Goal: Task Accomplishment & Management: Use online tool/utility

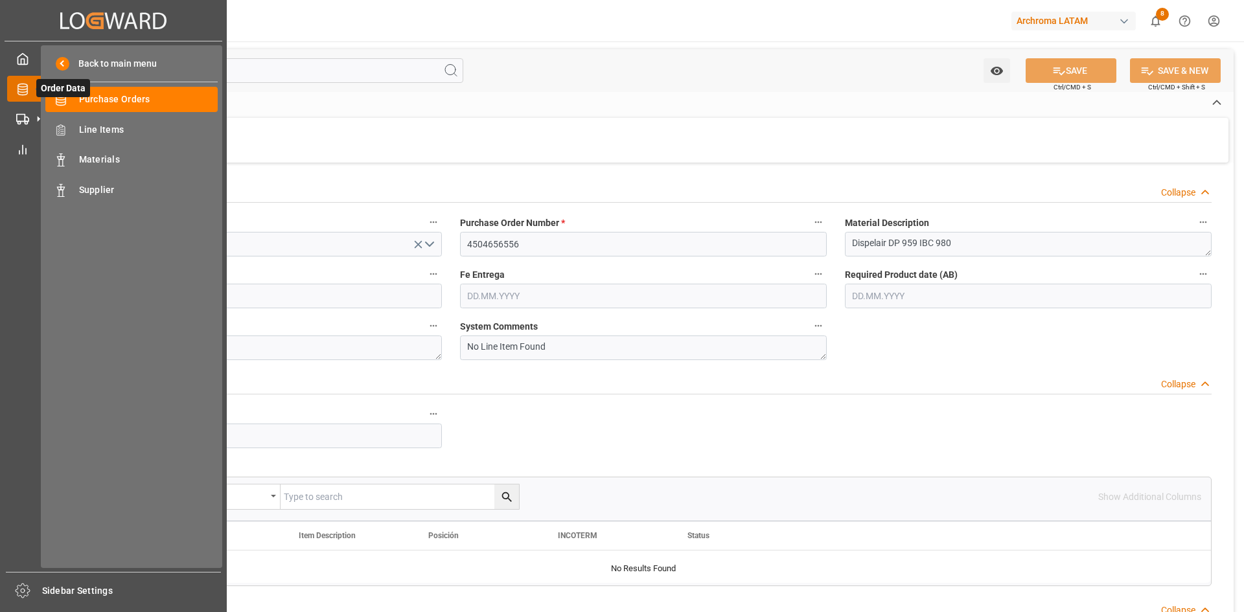
scroll to position [259, 0]
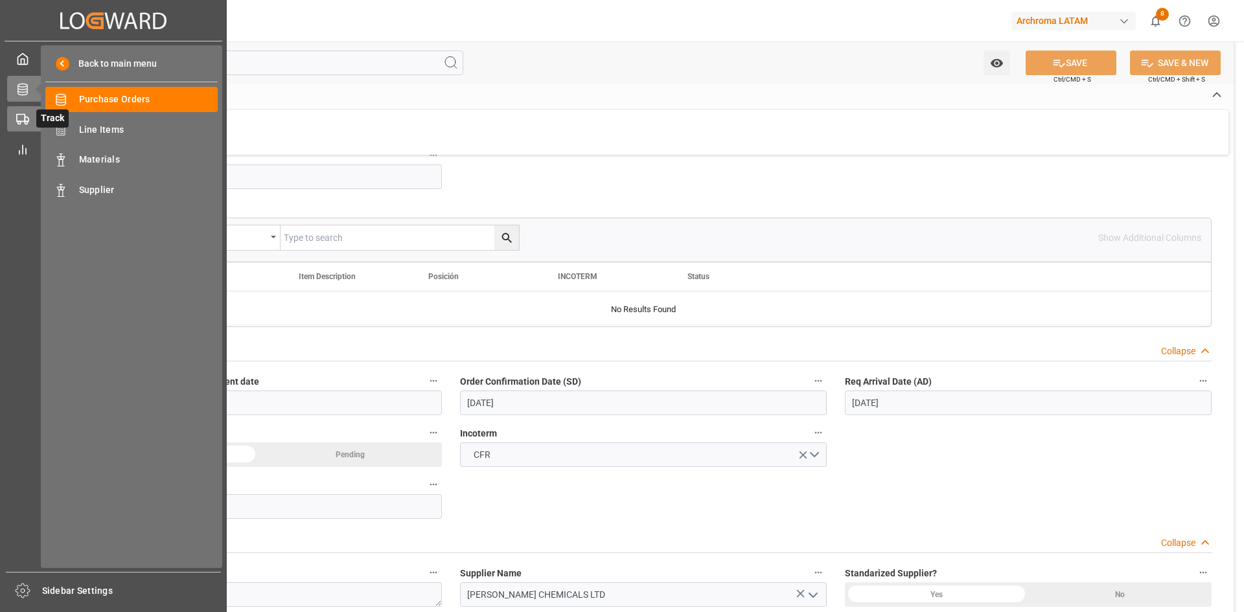
click at [26, 120] on icon at bounding box center [22, 119] width 13 height 13
click at [125, 95] on span "Container Schema" at bounding box center [148, 100] width 139 height 14
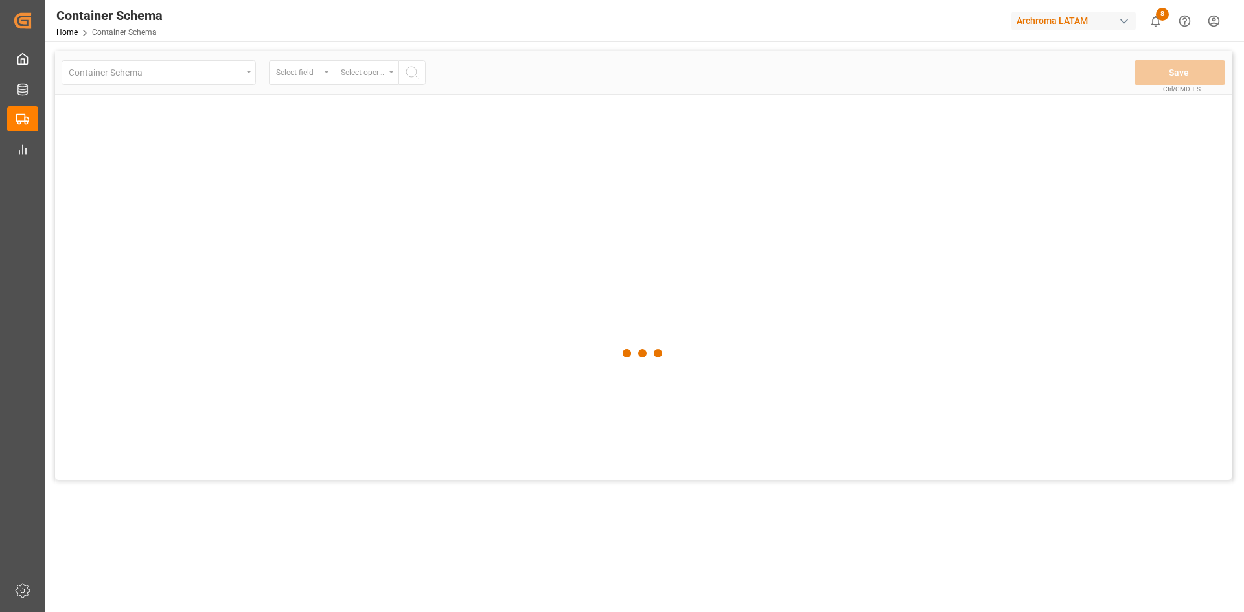
click at [318, 78] on div at bounding box center [643, 353] width 1177 height 605
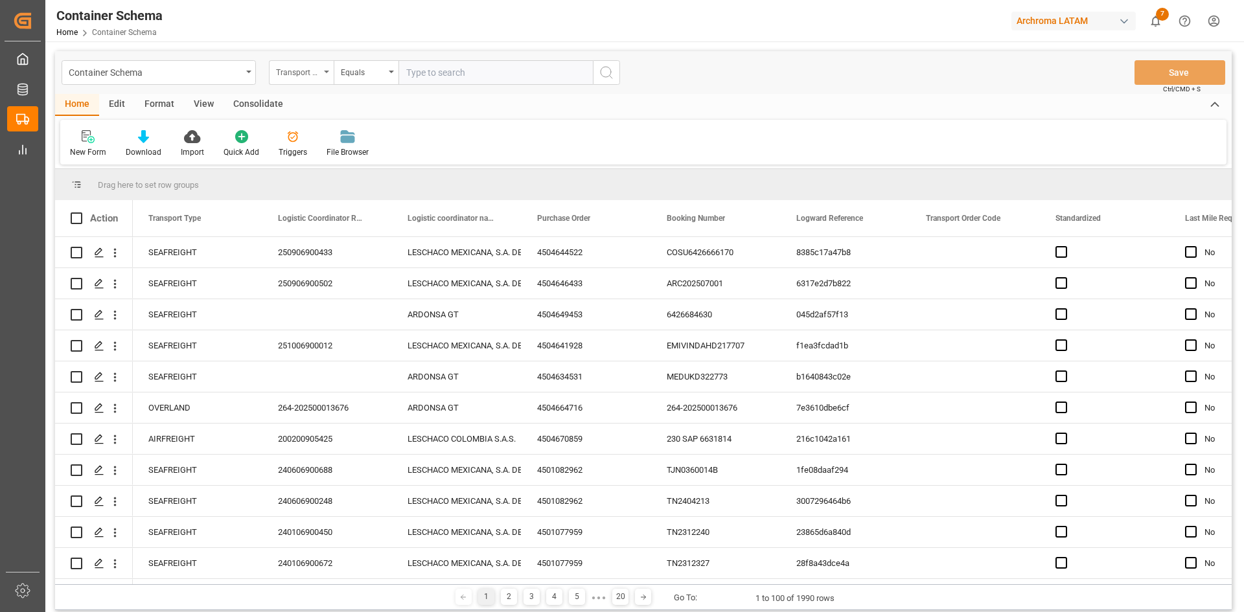
click at [314, 77] on div "Transport Type" at bounding box center [298, 70] width 44 height 15
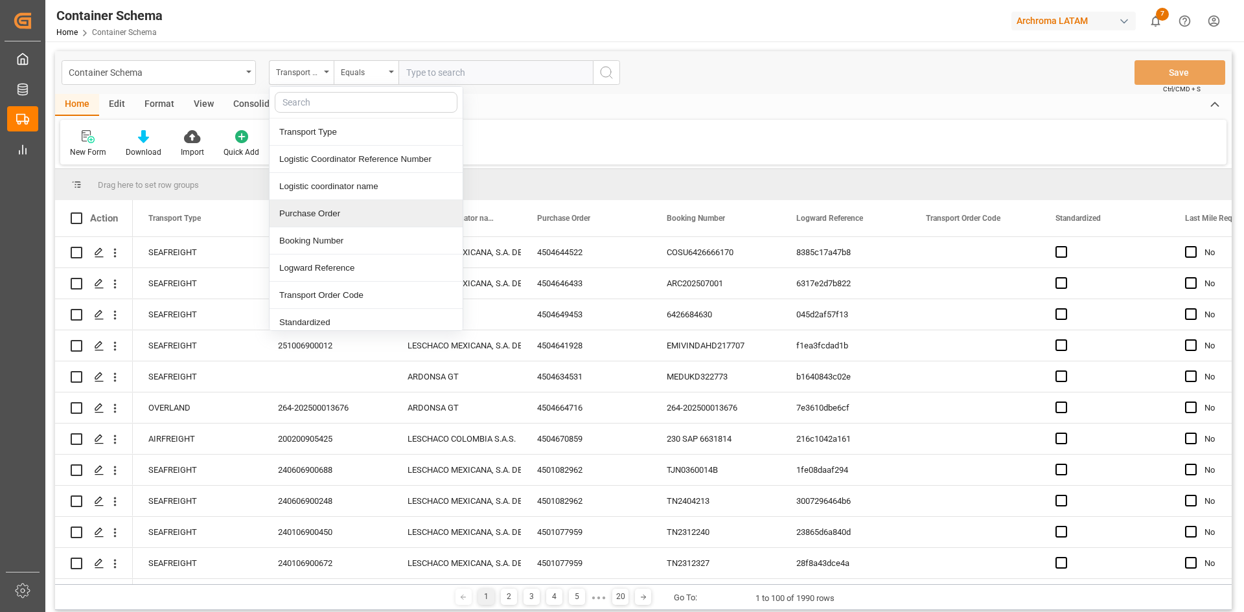
click at [351, 218] on div "Purchase Order" at bounding box center [366, 213] width 193 height 27
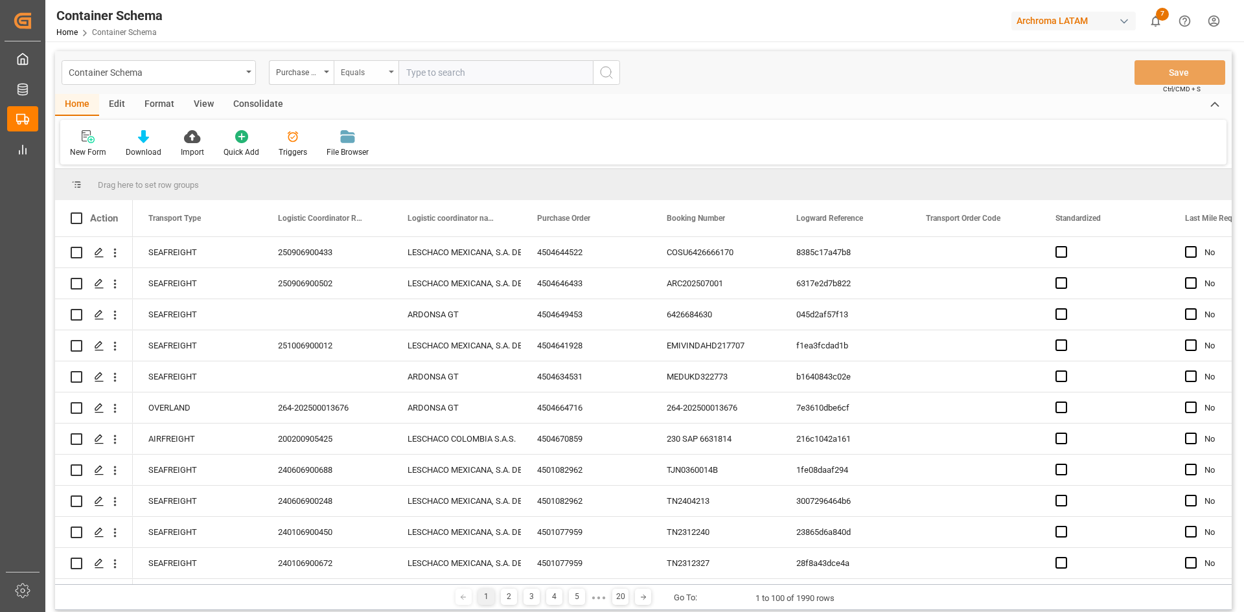
click at [380, 73] on div "Equals" at bounding box center [363, 70] width 44 height 15
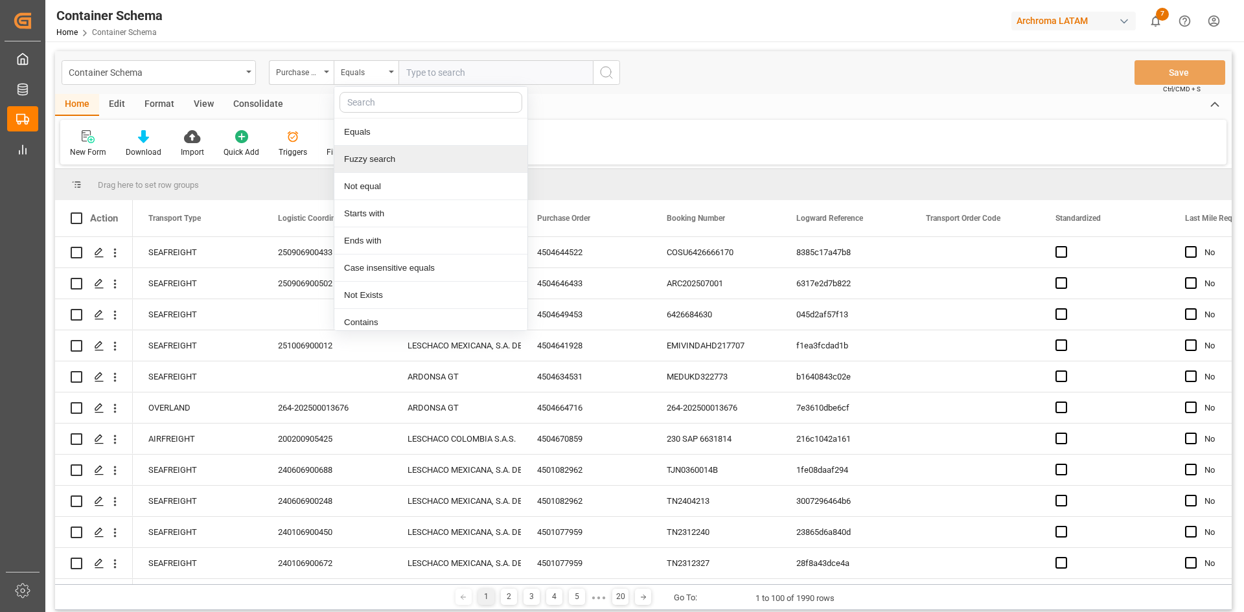
click at [397, 163] on div "Fuzzy search" at bounding box center [430, 159] width 193 height 27
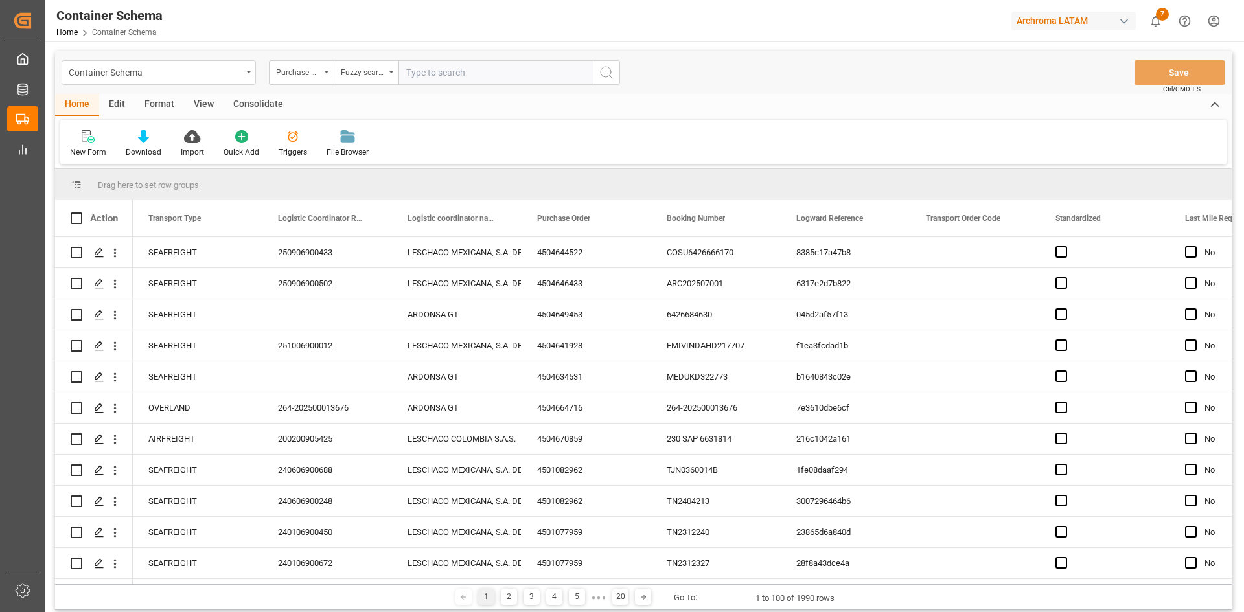
paste input "4504650037,4504656916,4504656917"
type input "4504650037,4504656916,4504656917"
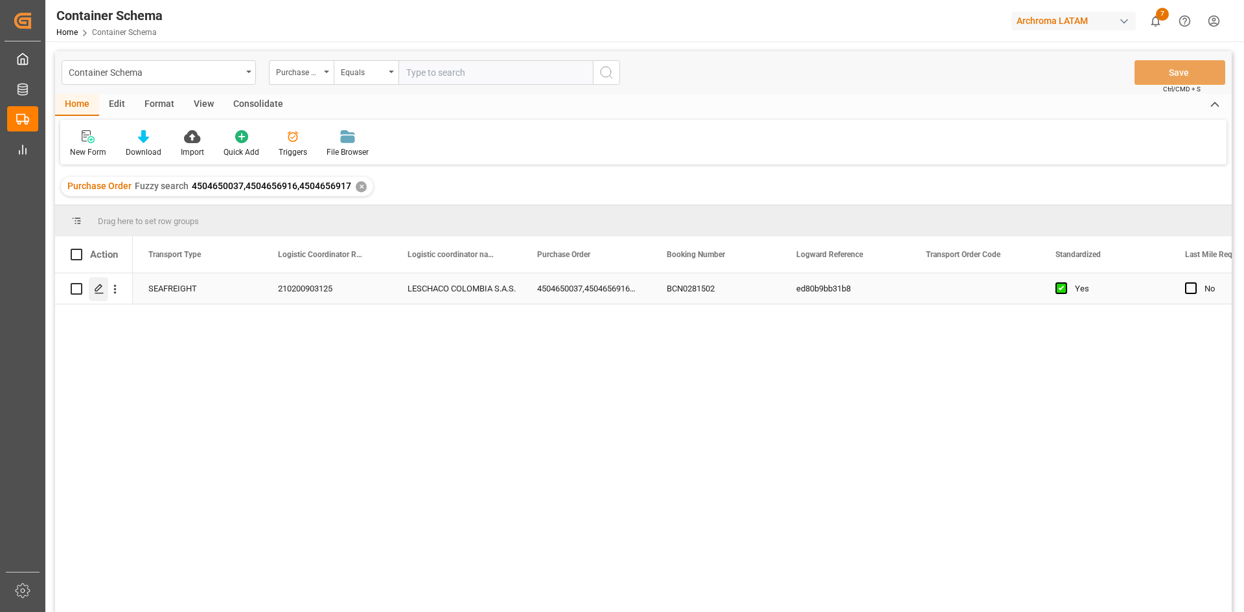
click at [102, 288] on icon "Press SPACE to select this row." at bounding box center [99, 289] width 10 height 10
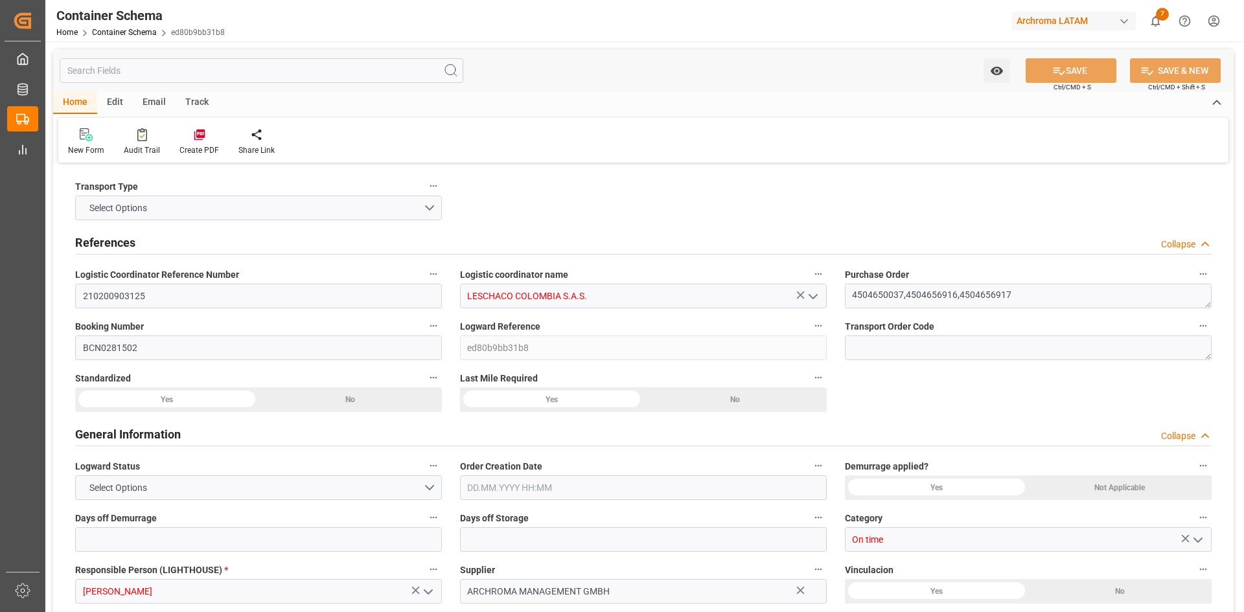
type input "10"
type input "0"
type input "3"
type input "6600"
type input "12200"
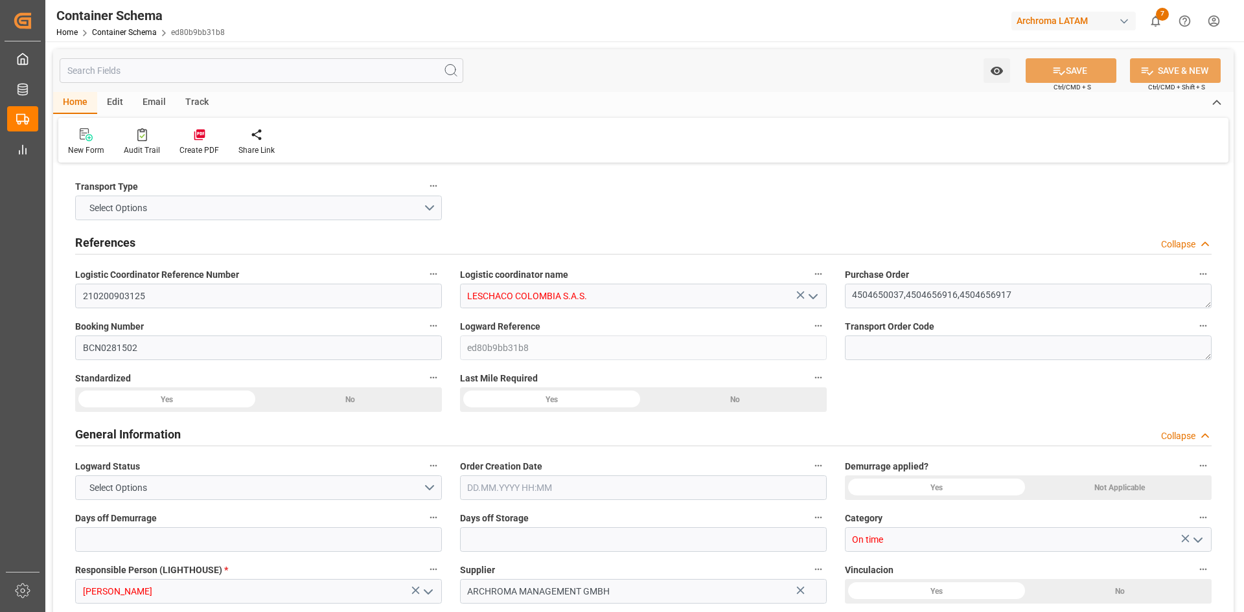
type input "12908.8"
type input "MSC"
type input "Mediterranean Shipping Company"
type input "ESBCN"
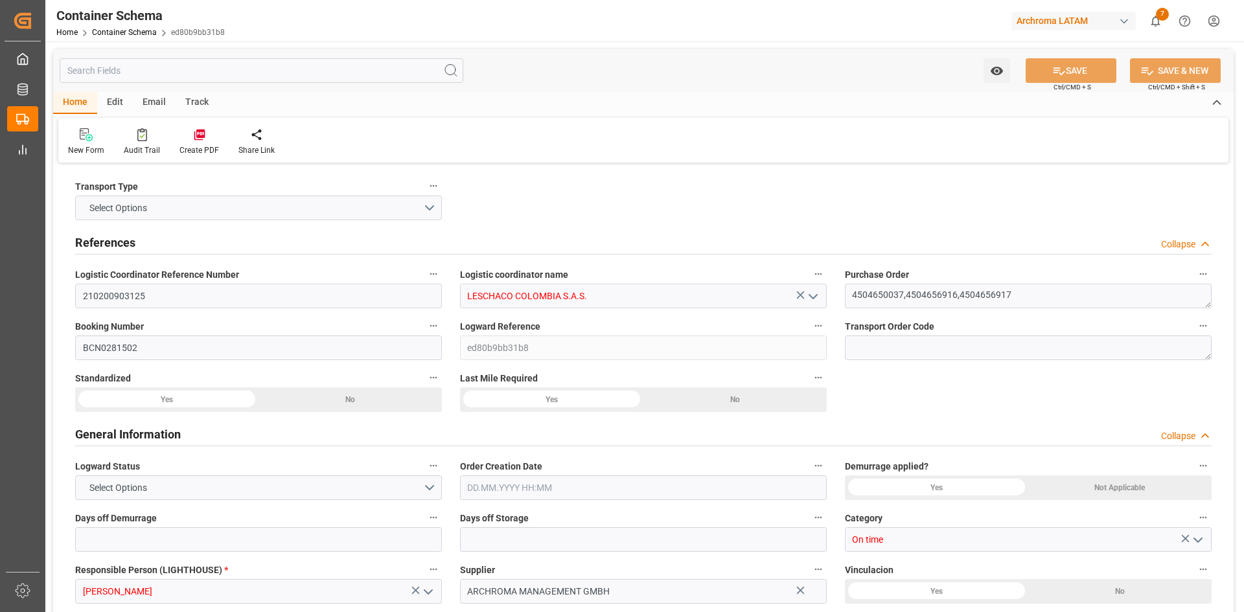
type input "COCTG"
type input "9724049"
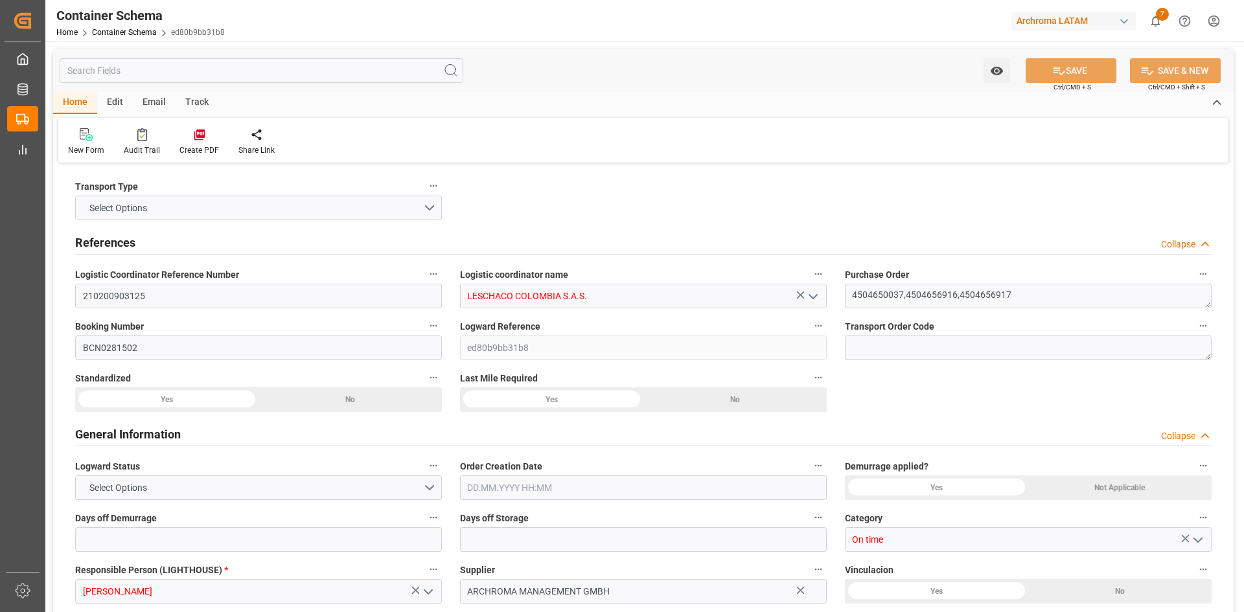
type input "9724049"
type input "0"
type input "24"
type input "0"
type input "-1"
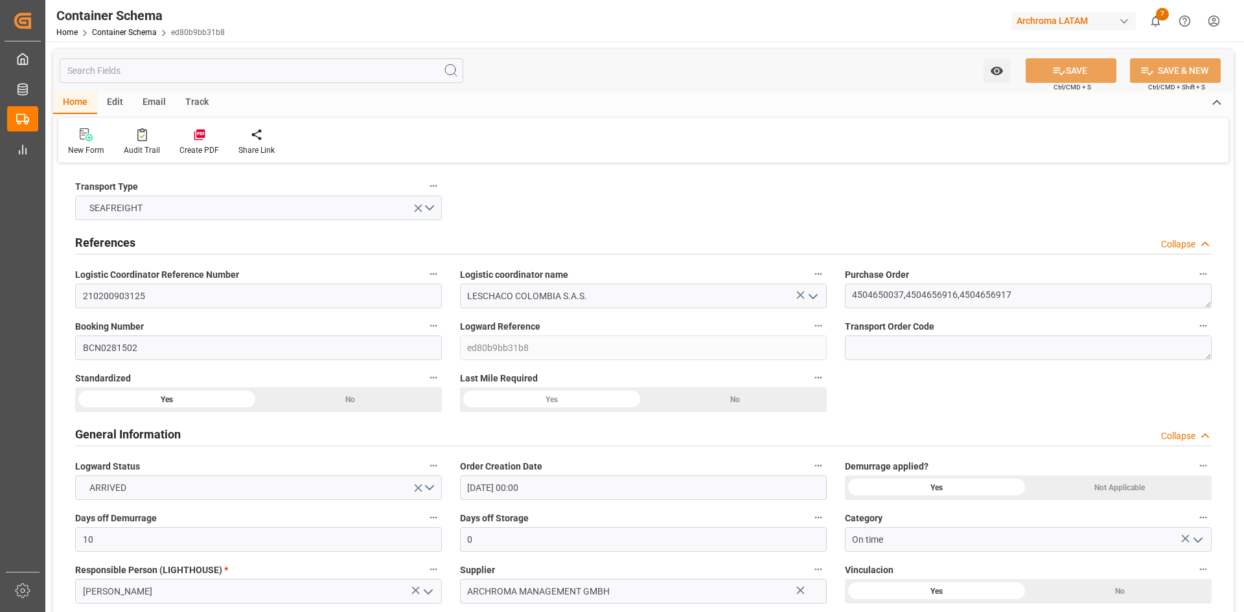
type input "08.09.2025 00:00"
type input "04.09.2025"
type input "08.09.2025"
type input "03.10.2025"
type input "[DATE] 10:10"
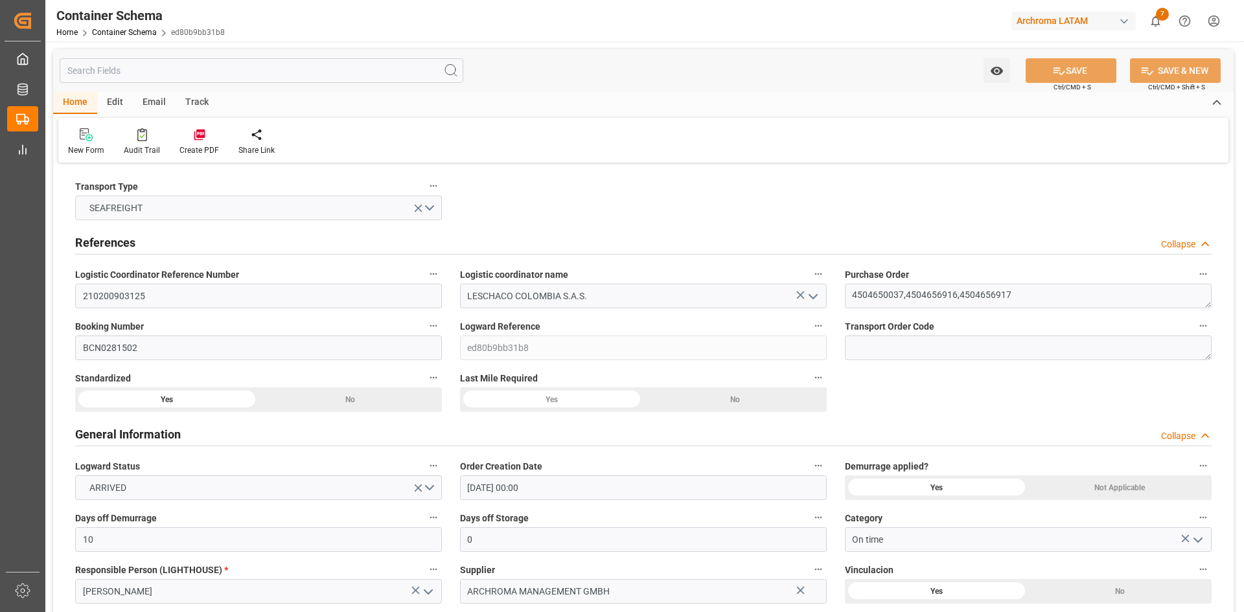
type input "09.09.2025 03:04"
type input "03.10.2025"
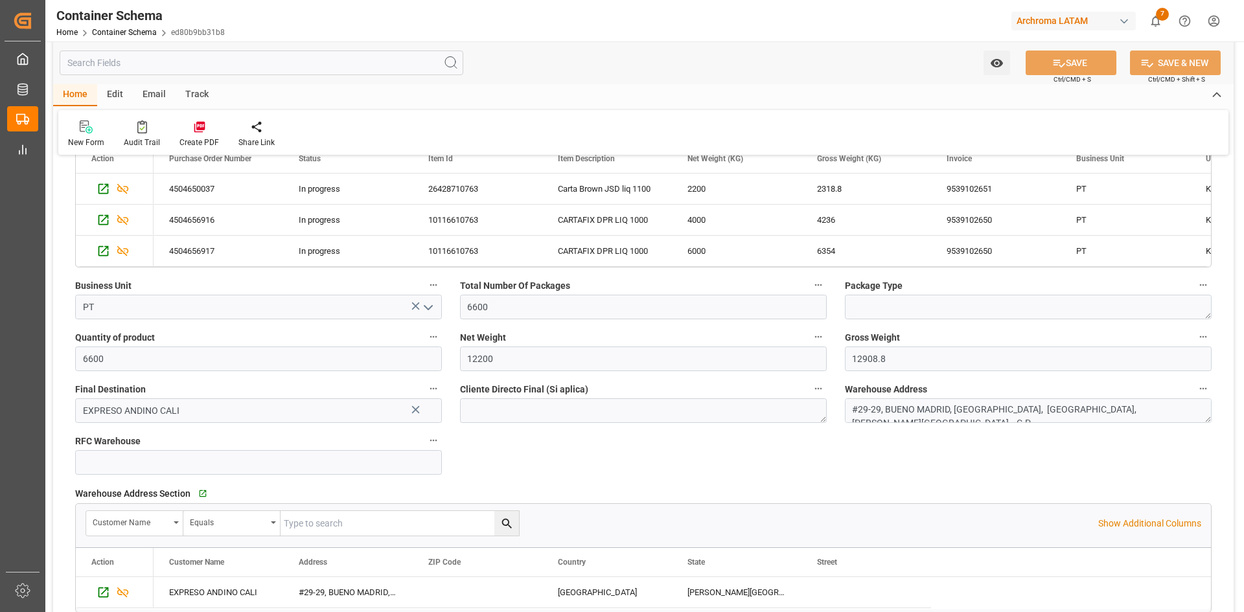
scroll to position [713, 0]
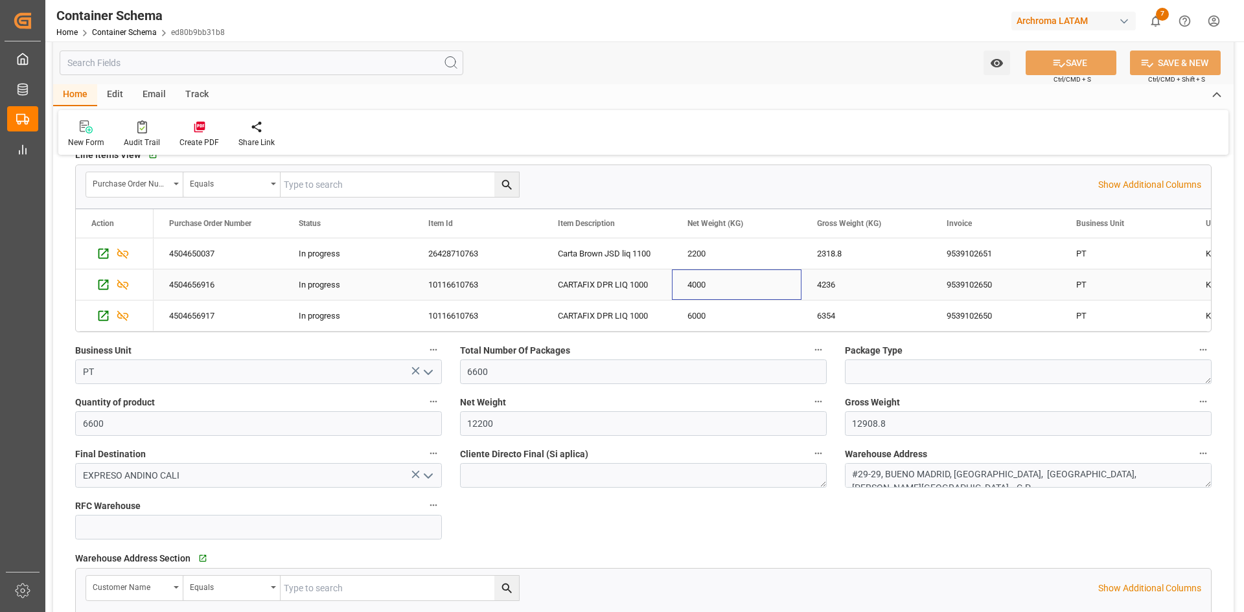
click at [681, 286] on div "4000" at bounding box center [737, 285] width 130 height 30
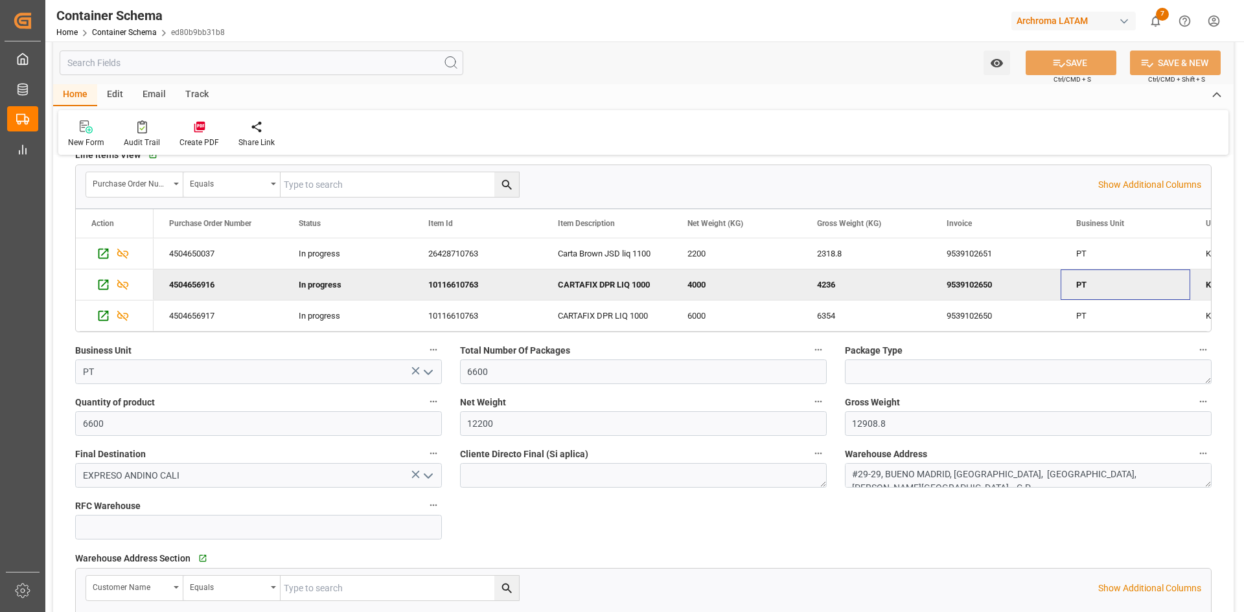
scroll to position [0, 109]
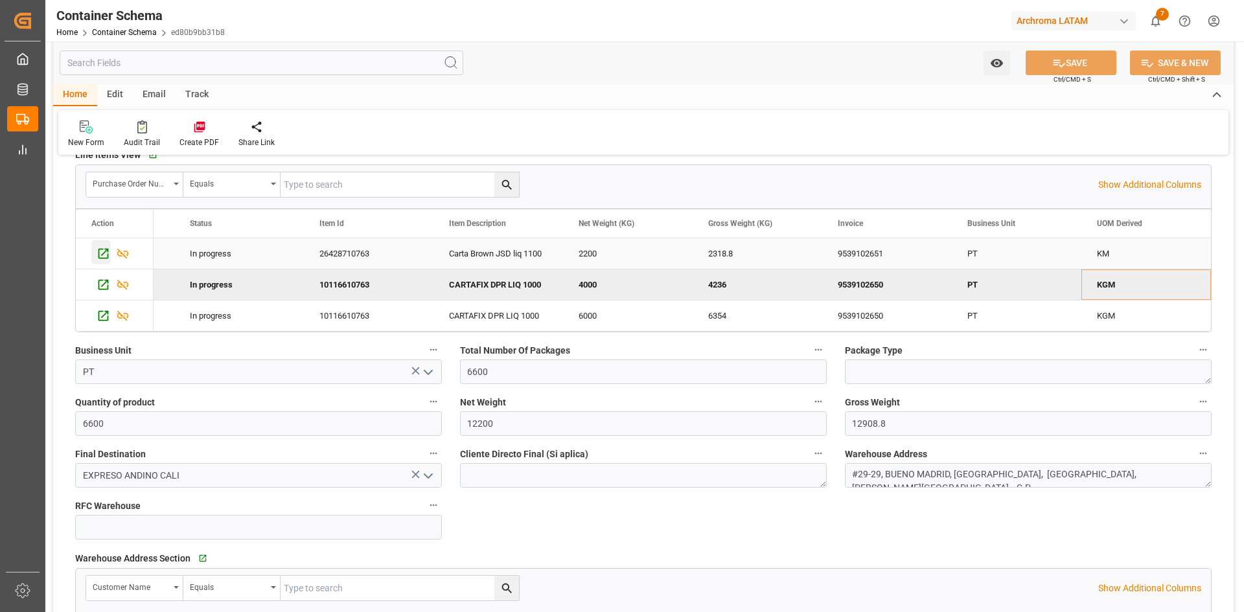
click at [100, 257] on icon "Press SPACE to select this row." at bounding box center [104, 254] width 14 height 14
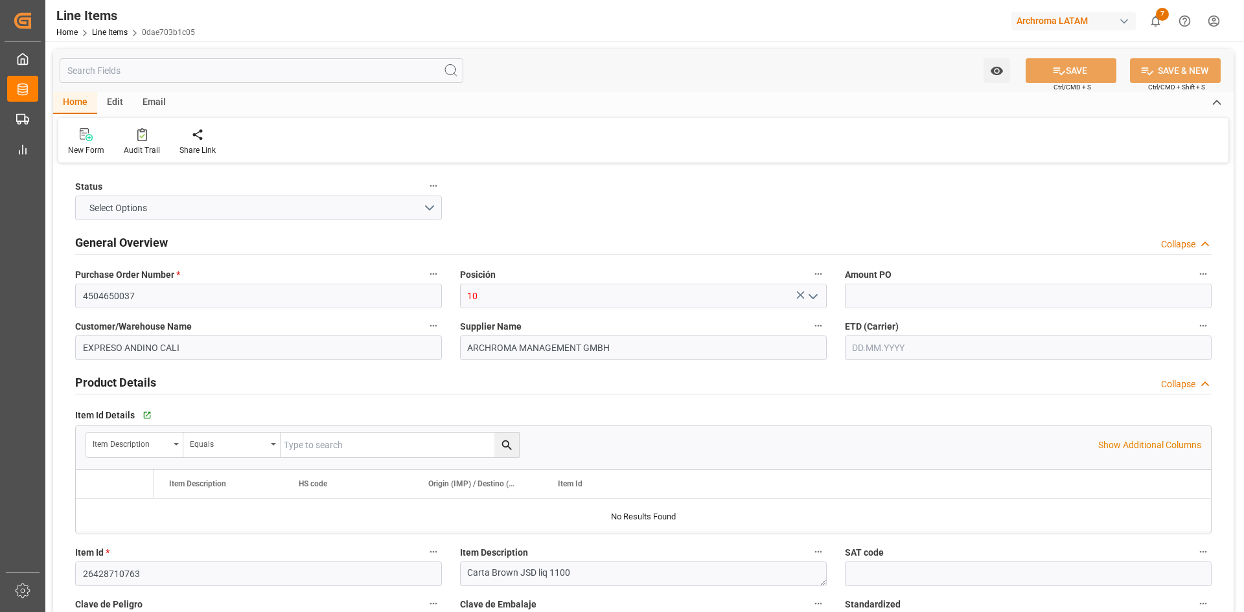
type input "2.67"
type input "2"
type input "2200"
type input "2318.8"
type input "5874"
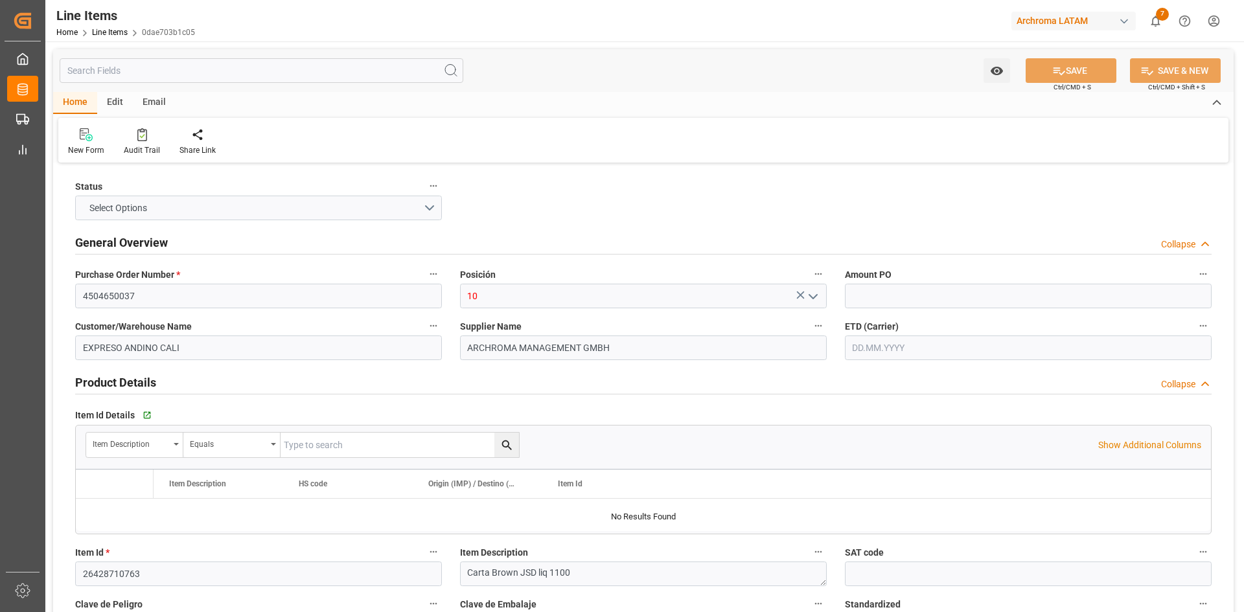
type input "320414"
type input "-12"
type input "[DATE]"
type input "[DATE] 10:10"
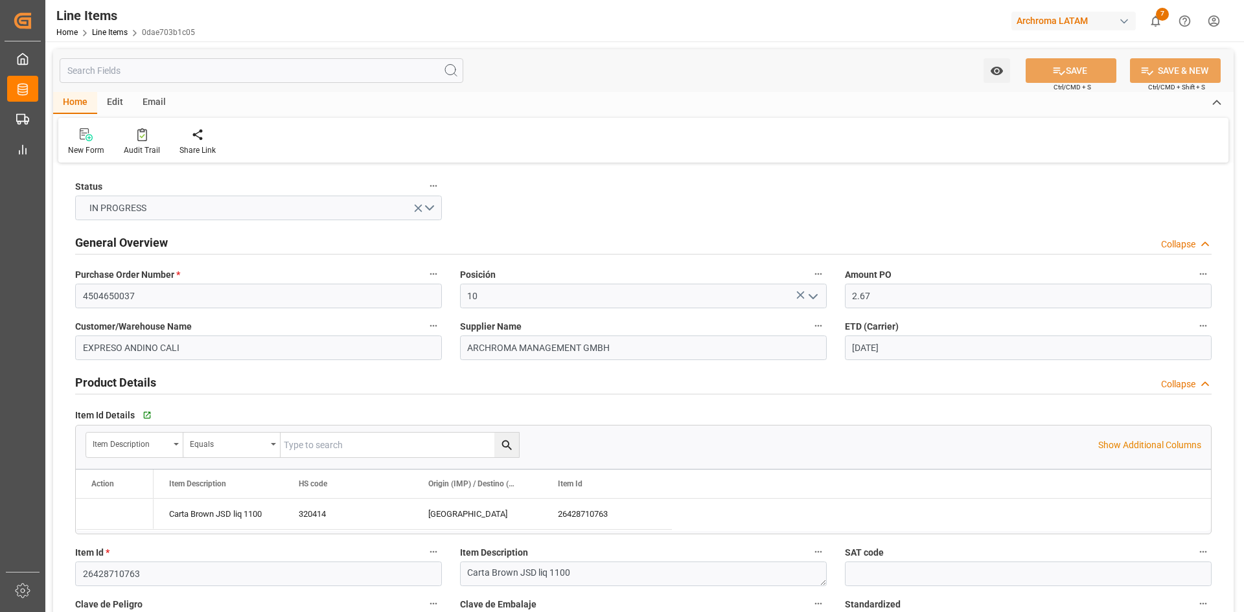
type input "[DATE] 21:12"
type input "[DATE]"
